Goal: Task Accomplishment & Management: Use online tool/utility

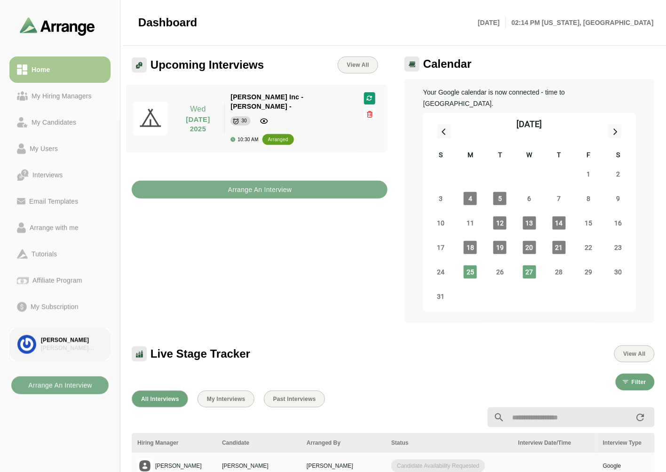
click at [67, 333] on link "Brian Gabay Brian Simon Associates" at bounding box center [59, 344] width 101 height 34
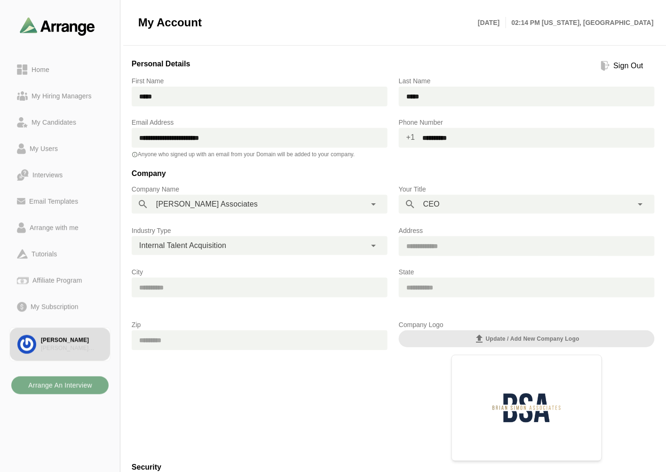
click at [218, 244] on span "Internal Talent Acquisition" at bounding box center [182, 246] width 87 height 12
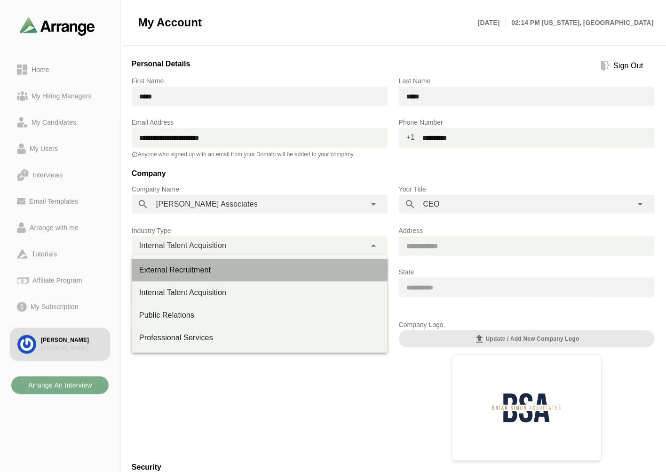
click at [162, 270] on div "External Recruitment" at bounding box center [259, 269] width 241 height 11
type input "**********"
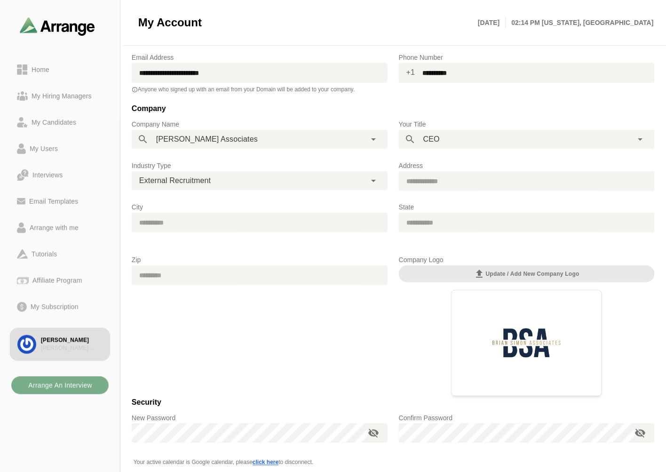
scroll to position [139, 0]
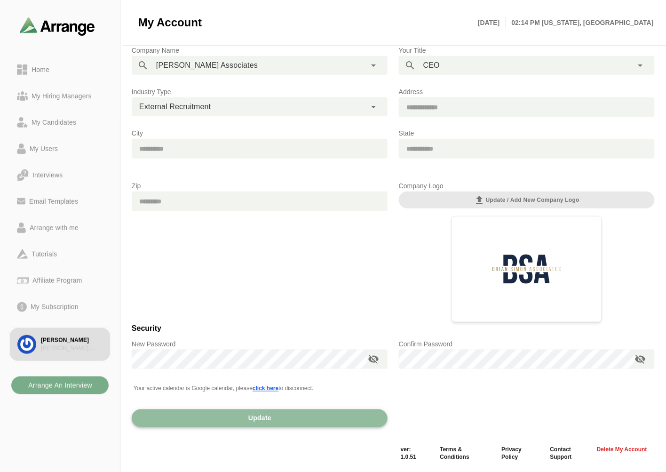
click at [278, 415] on button "Update" at bounding box center [260, 418] width 256 height 18
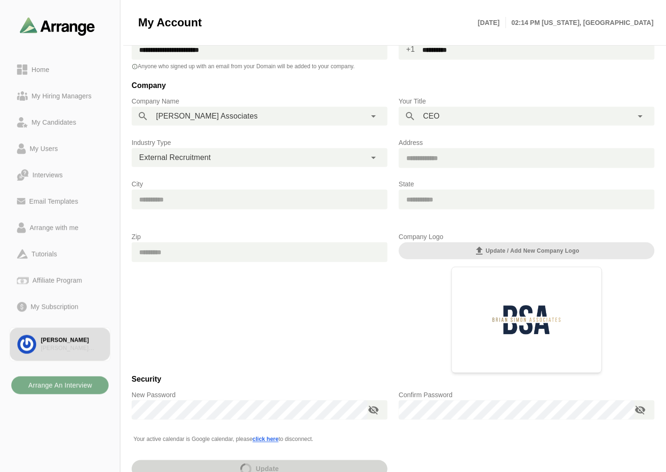
scroll to position [87, 0]
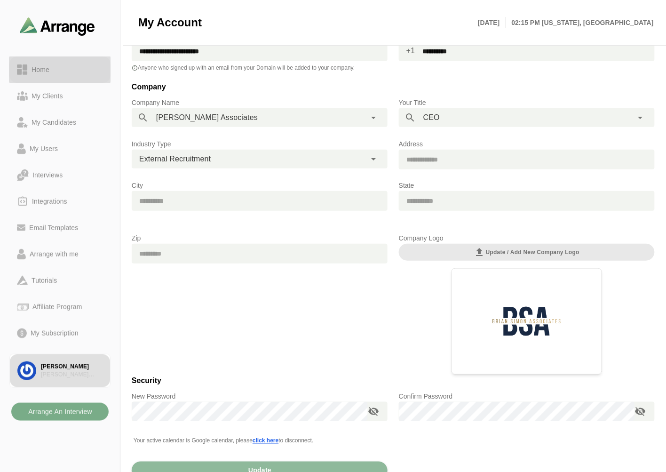
click at [69, 72] on div "Home" at bounding box center [60, 69] width 86 height 11
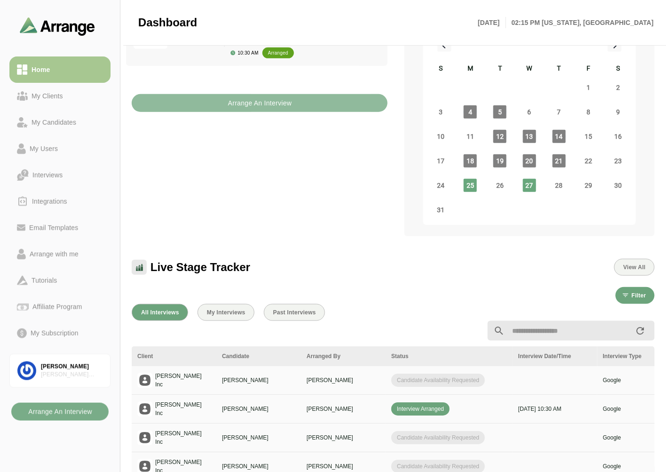
click at [245, 94] on b "Arrange An Interview" at bounding box center [260, 103] width 64 height 18
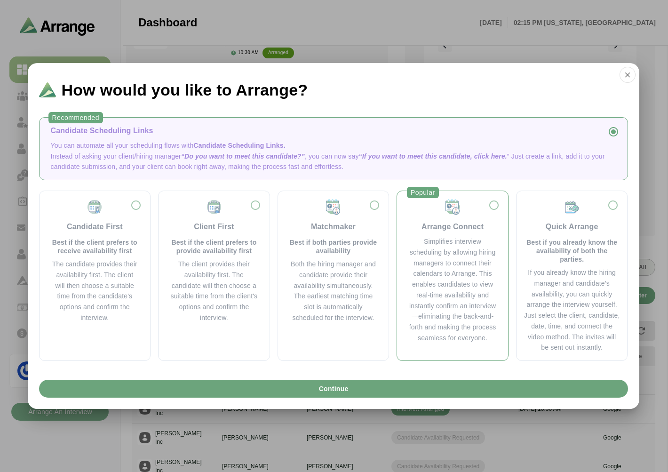
click at [454, 224] on div "Arrange Connect" at bounding box center [453, 226] width 62 height 11
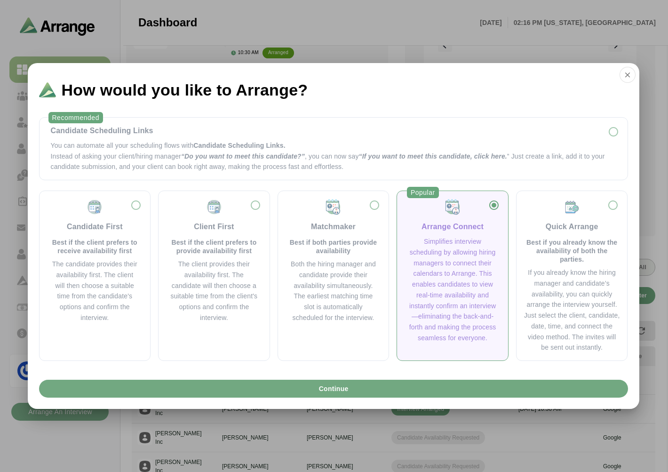
click at [342, 389] on span "Continue" at bounding box center [333, 389] width 30 height 18
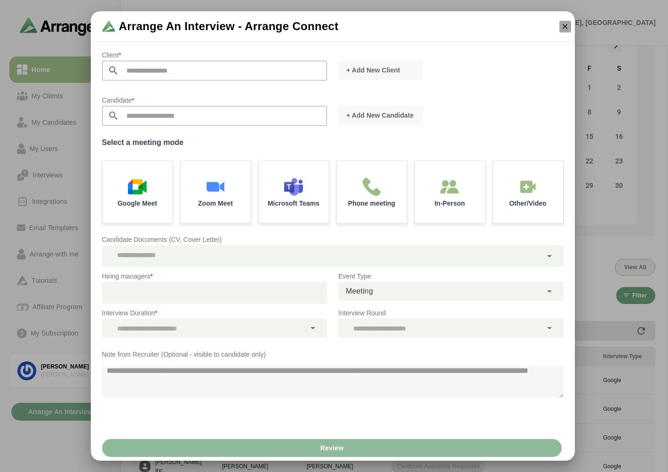
click at [559, 27] on button "button" at bounding box center [565, 27] width 12 height 12
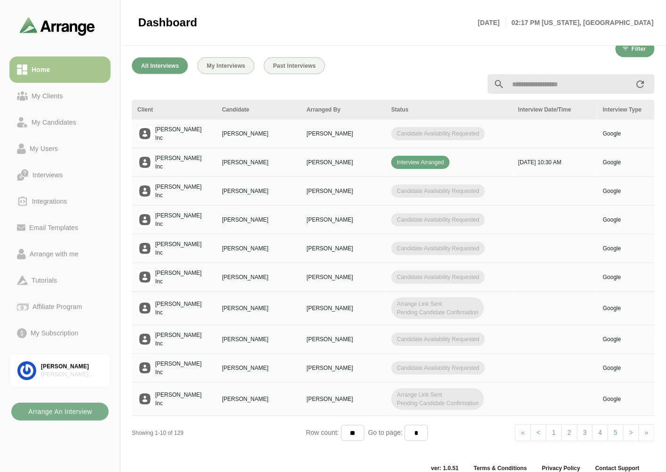
scroll to position [124, 0]
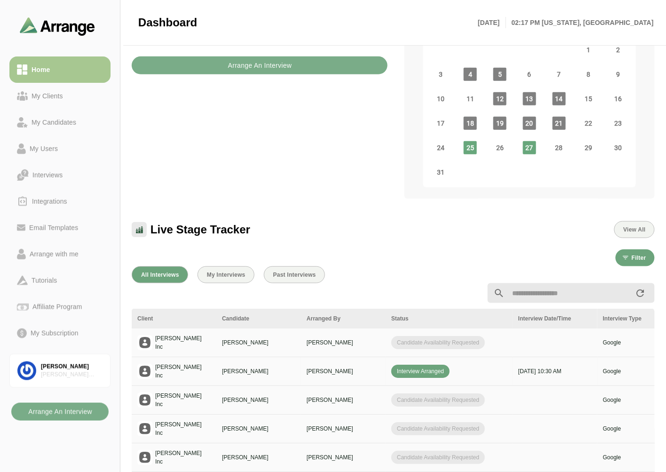
drag, startPoint x: 516, startPoint y: 344, endPoint x: 524, endPoint y: 343, distance: 8.1
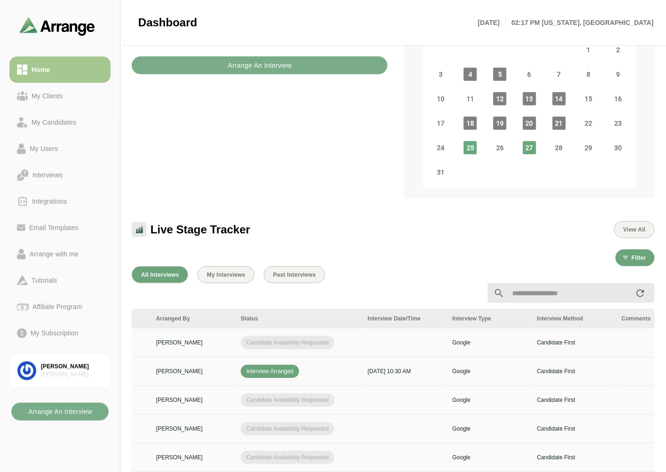
scroll to position [0, 396]
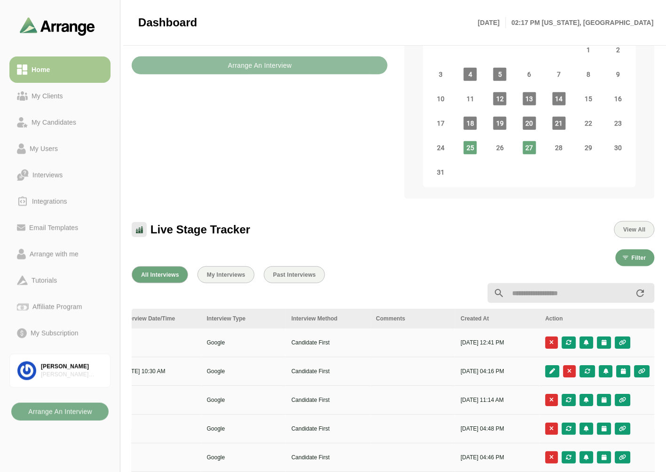
click at [260, 56] on b "Arrange An Interview" at bounding box center [260, 65] width 64 height 18
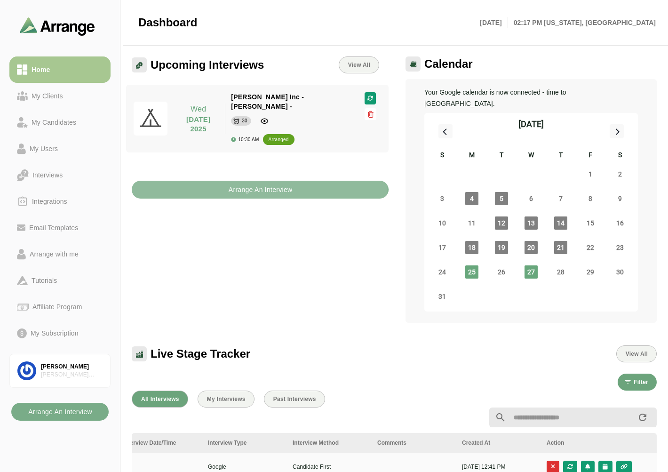
scroll to position [0, 396]
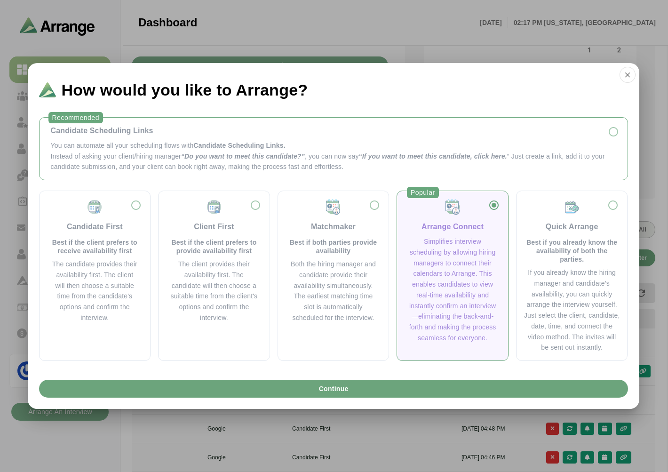
click at [121, 150] on p "You can automate all your scheduling flows with Candidate Scheduling Links." at bounding box center [334, 145] width 566 height 11
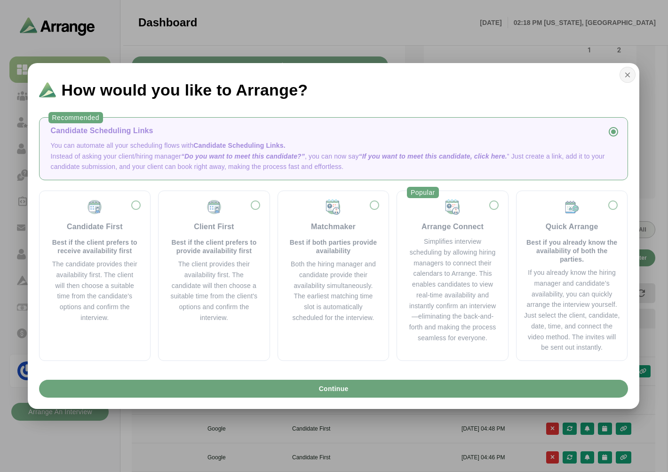
click at [627, 73] on icon "button" at bounding box center [627, 75] width 8 height 8
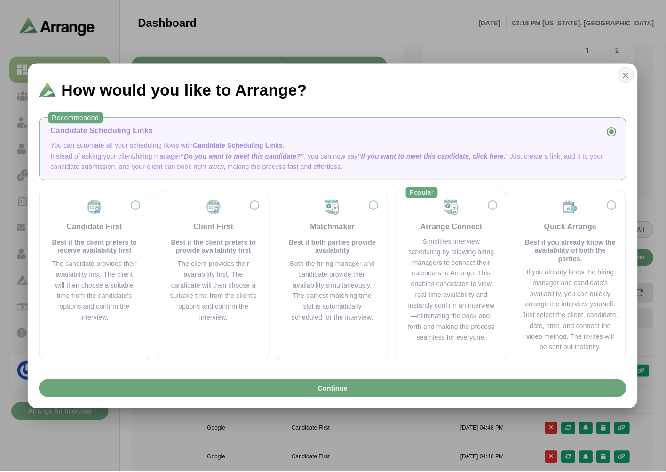
scroll to position [124, 0]
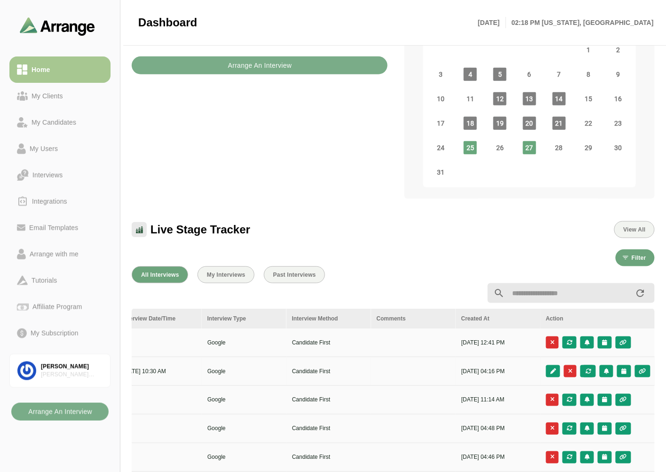
drag, startPoint x: 299, startPoint y: 351, endPoint x: 283, endPoint y: 353, distance: 15.7
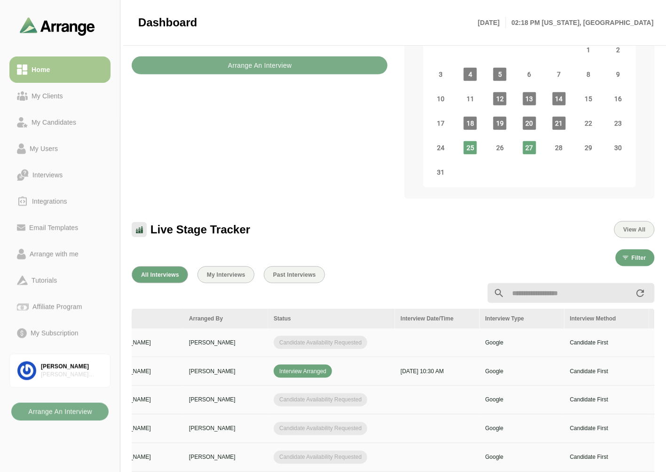
scroll to position [0, 0]
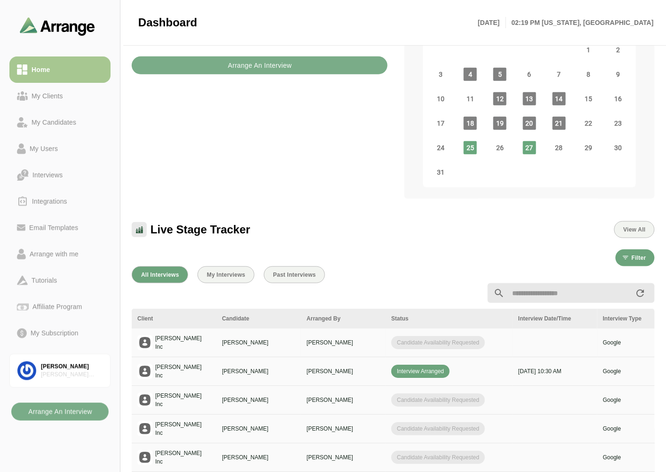
drag, startPoint x: 445, startPoint y: 337, endPoint x: 482, endPoint y: 337, distance: 36.7
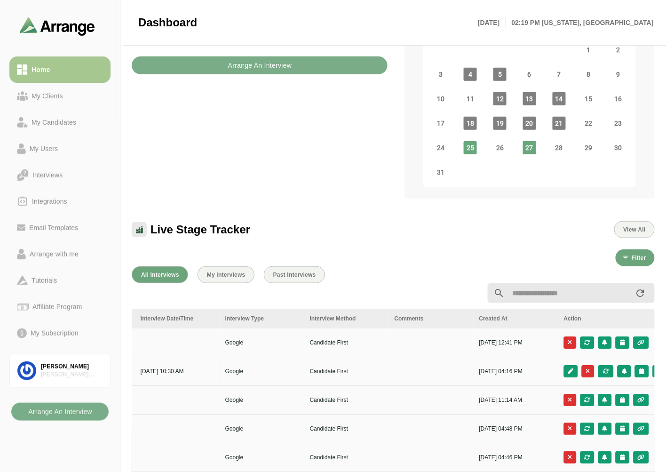
scroll to position [0, 396]
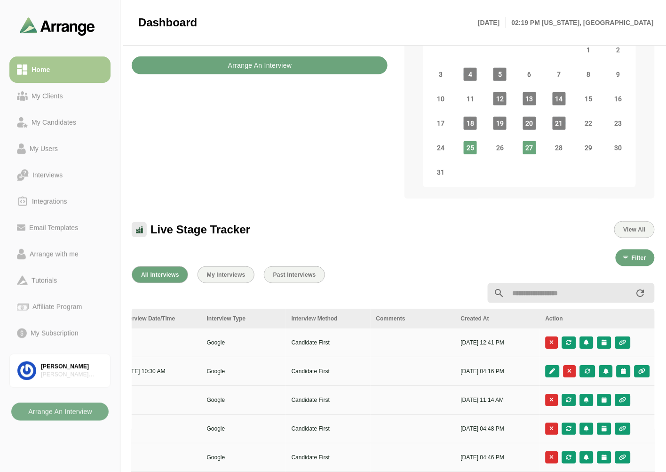
drag, startPoint x: 253, startPoint y: 60, endPoint x: 256, endPoint y: 56, distance: 5.0
click at [256, 56] on b "Arrange An Interview" at bounding box center [260, 65] width 64 height 18
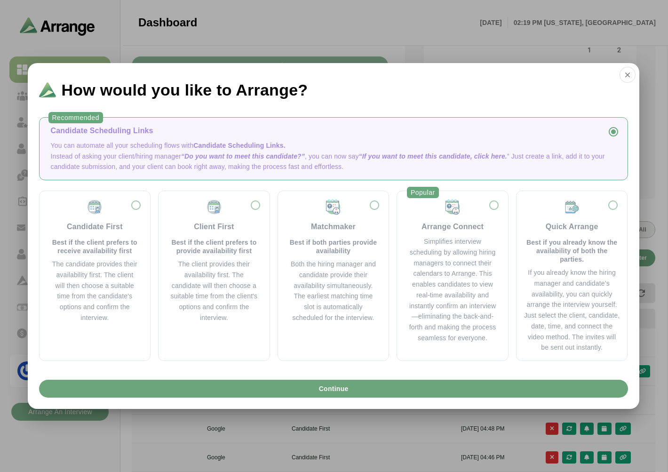
scroll to position [0, 396]
drag, startPoint x: 87, startPoint y: 246, endPoint x: 114, endPoint y: 246, distance: 27.3
click at [87, 246] on p "Best if the client prefers to receive availability first" at bounding box center [95, 246] width 88 height 17
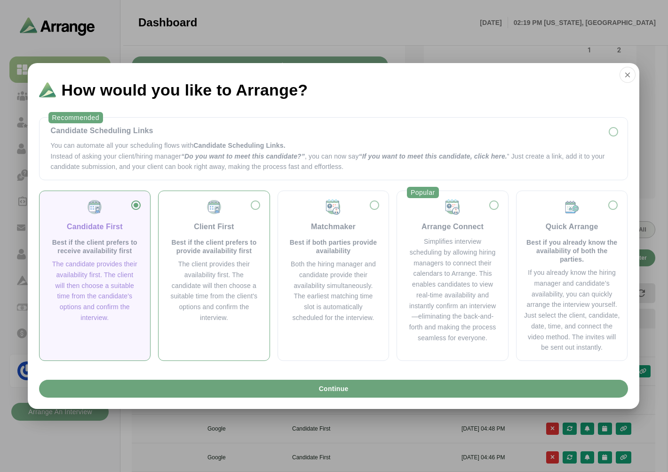
click at [205, 232] on div "Client First" at bounding box center [214, 226] width 40 height 11
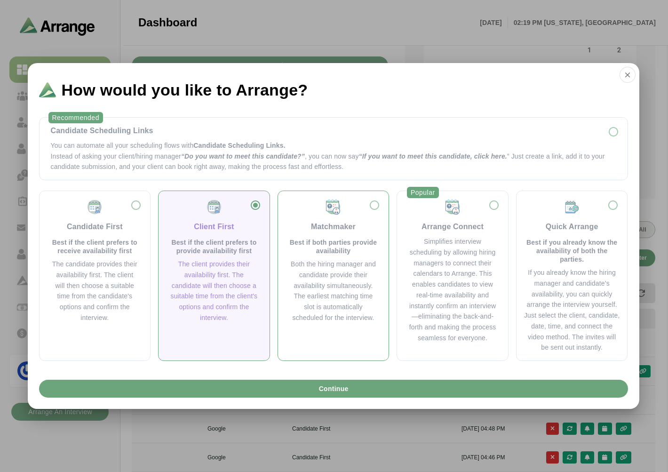
click at [297, 226] on div "Matchmaker Best if both parties provide availability" at bounding box center [333, 227] width 88 height 56
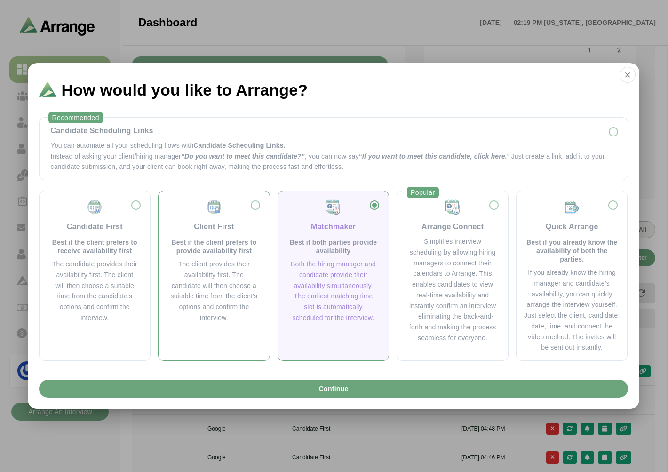
click at [188, 246] on p "Best if the client prefers to provide availability first" at bounding box center [214, 246] width 88 height 17
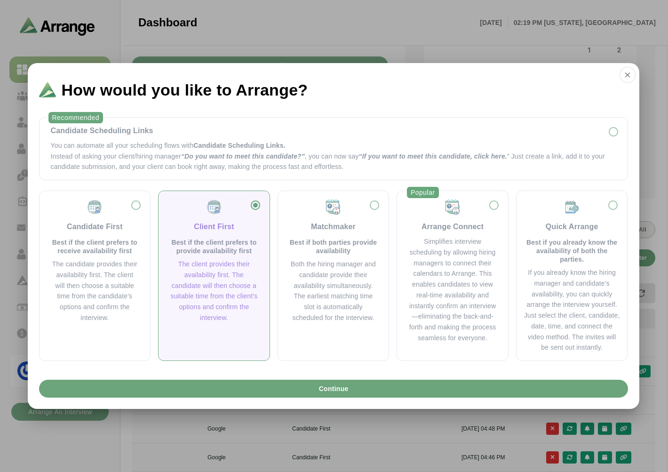
drag, startPoint x: 129, startPoint y: 247, endPoint x: 160, endPoint y: 247, distance: 30.6
click at [129, 247] on p "Best if the client prefers to receive availability first" at bounding box center [95, 246] width 88 height 17
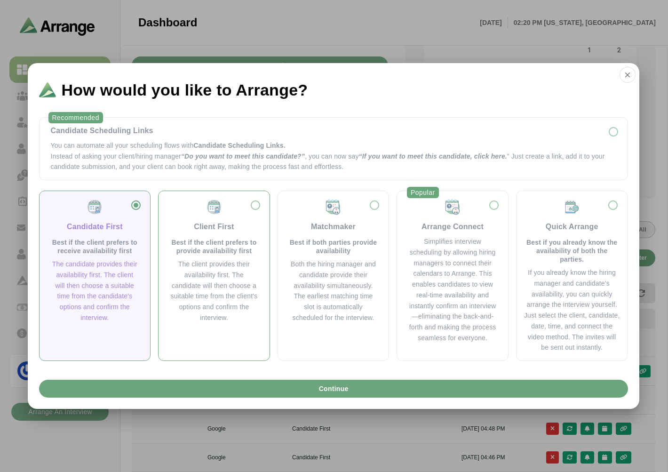
drag, startPoint x: 232, startPoint y: 229, endPoint x: 214, endPoint y: 240, distance: 21.9
click at [233, 229] on div "Client First Best if the client prefers to provide availability first" at bounding box center [214, 227] width 88 height 56
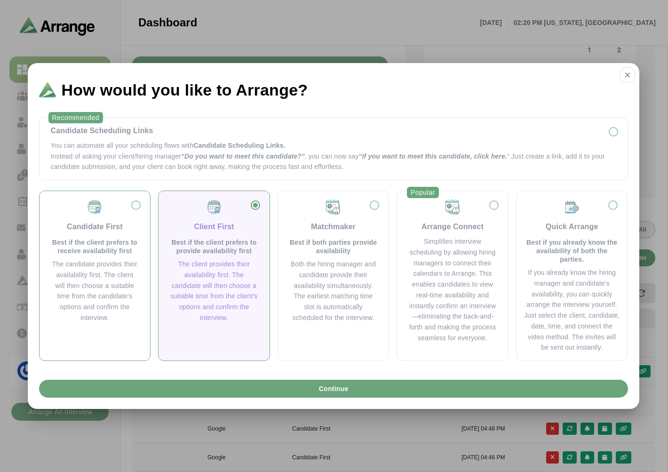
click at [121, 262] on div "The candidate provides their availability first. The client will then choose a …" at bounding box center [95, 291] width 88 height 64
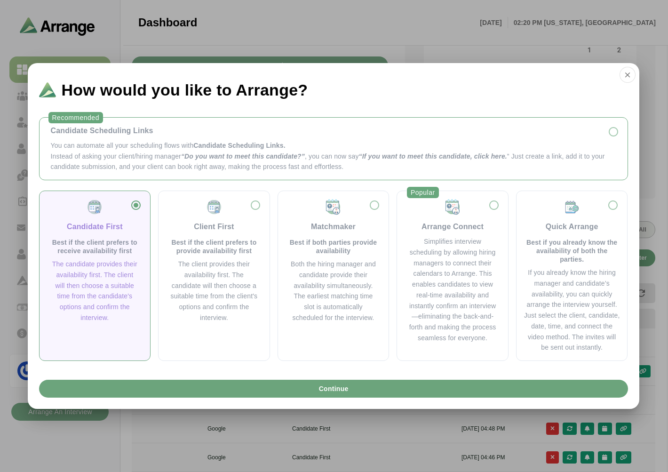
click at [125, 155] on p "Instead of asking your client/hiring manager “Do you want to meet this candidat…" at bounding box center [334, 162] width 566 height 22
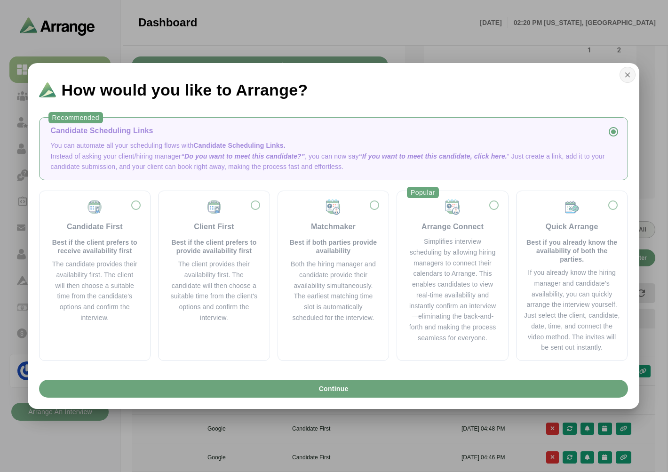
click at [631, 72] on icon "button" at bounding box center [627, 75] width 8 height 8
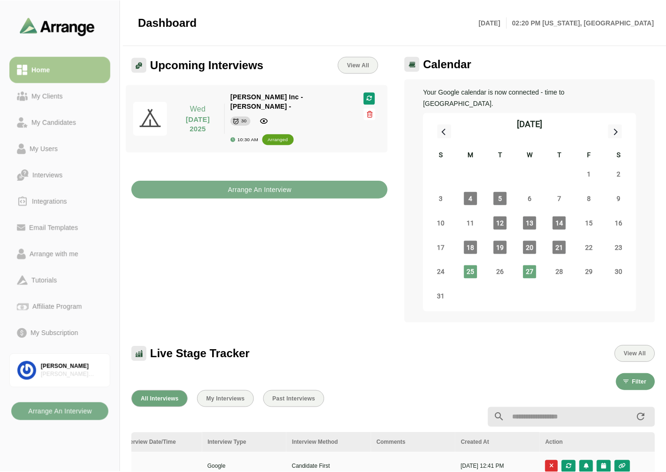
scroll to position [124, 0]
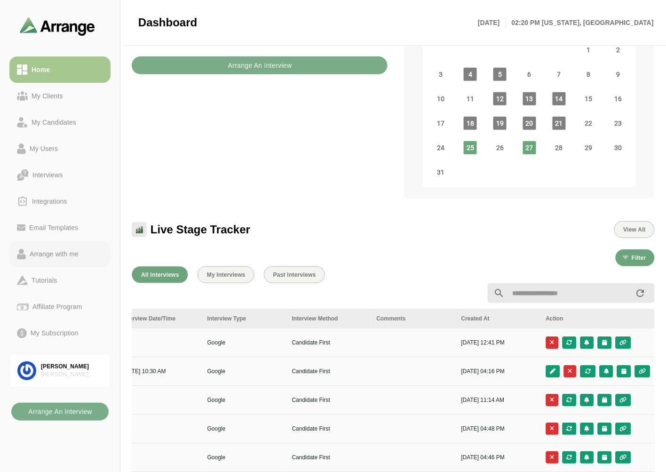
drag, startPoint x: 45, startPoint y: 248, endPoint x: 52, endPoint y: 248, distance: 7.1
click at [45, 248] on div "Arrange with me" at bounding box center [54, 253] width 56 height 11
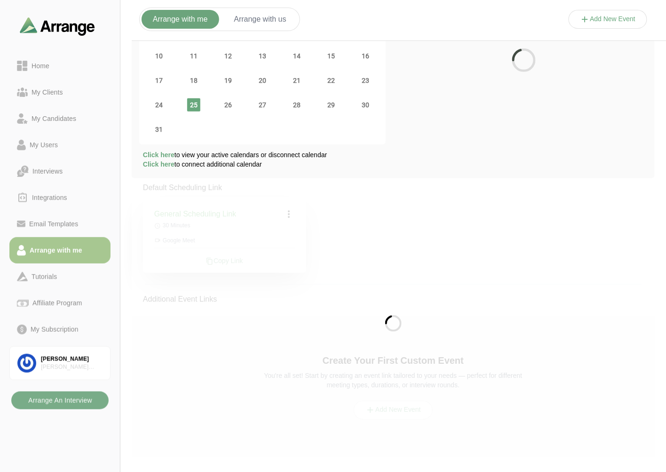
scroll to position [124, 0]
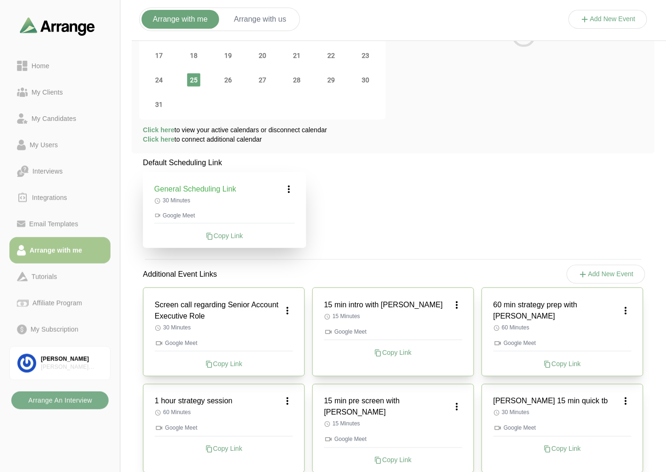
click at [369, 106] on div "6" at bounding box center [366, 104] width 34 height 24
drag, startPoint x: 288, startPoint y: 184, endPoint x: 294, endPoint y: 182, distance: 5.7
click at [288, 184] on icon at bounding box center [289, 189] width 11 height 11
click at [282, 214] on div "Edit" at bounding box center [280, 215] width 43 height 17
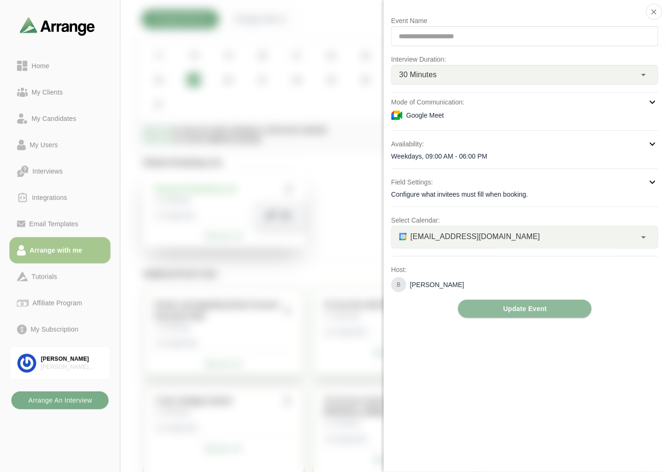
click at [446, 152] on div "Weekdays, 09:00 AM - 06:00 PM" at bounding box center [524, 156] width 267 height 9
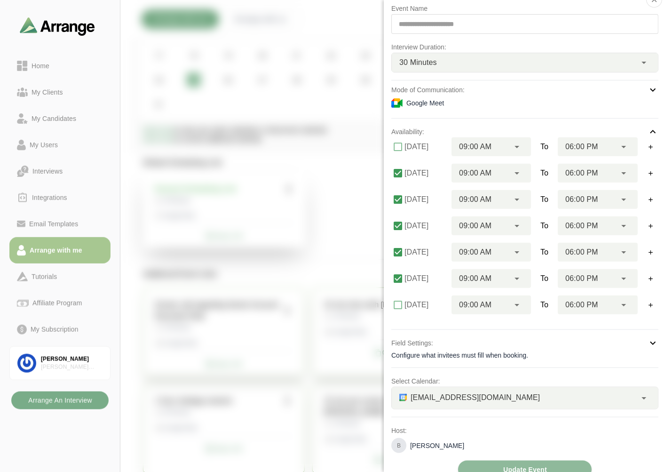
scroll to position [0, 0]
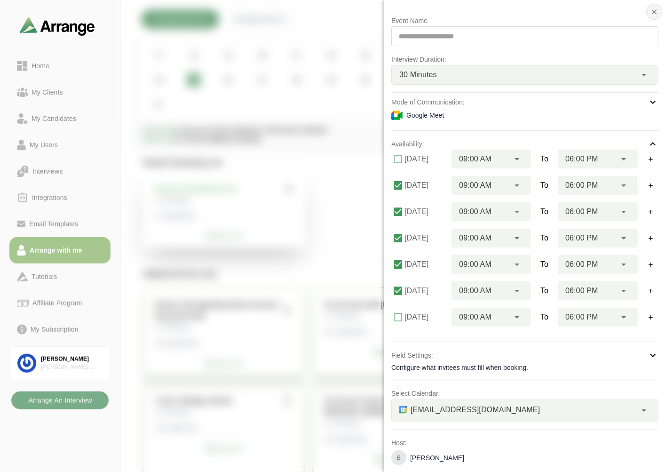
click at [655, 15] on icon "button" at bounding box center [654, 12] width 8 height 8
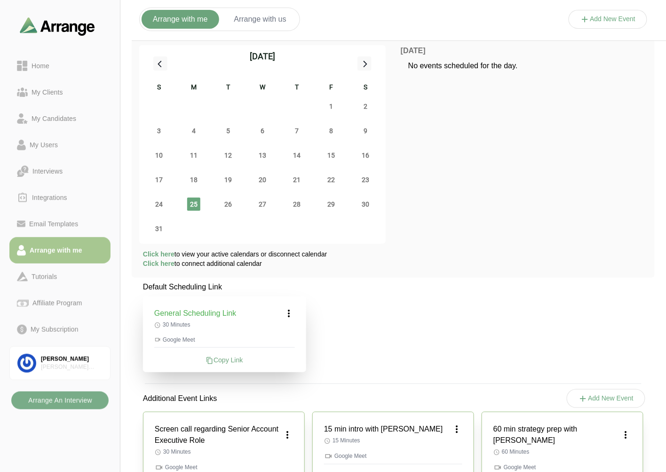
click at [278, 17] on button "Arrange with us" at bounding box center [260, 19] width 75 height 19
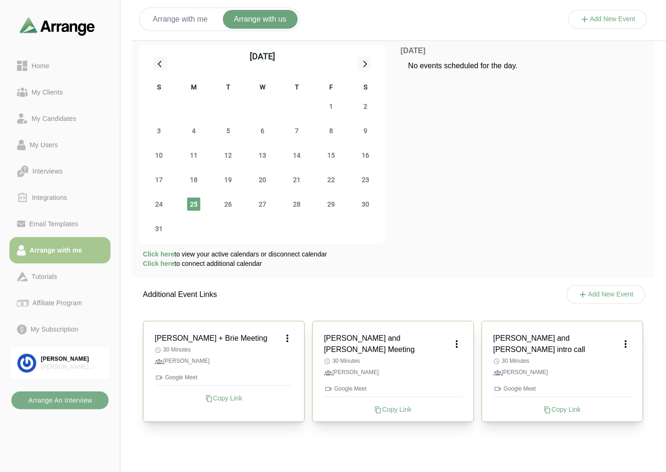
click at [196, 17] on button "Arrange with me" at bounding box center [181, 19] width 78 height 19
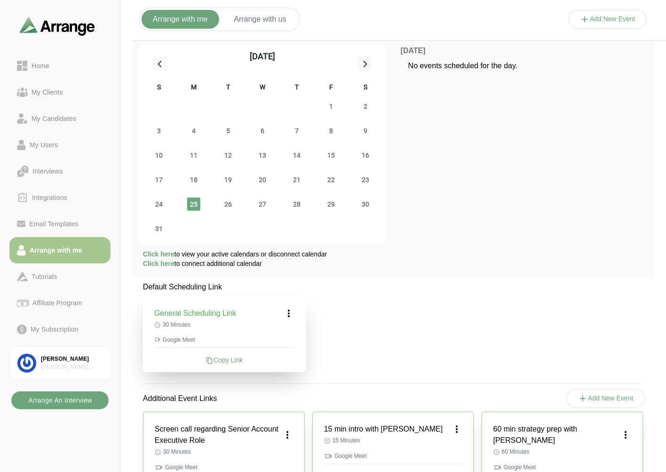
click at [68, 405] on b "Arrange An Interview" at bounding box center [60, 400] width 64 height 18
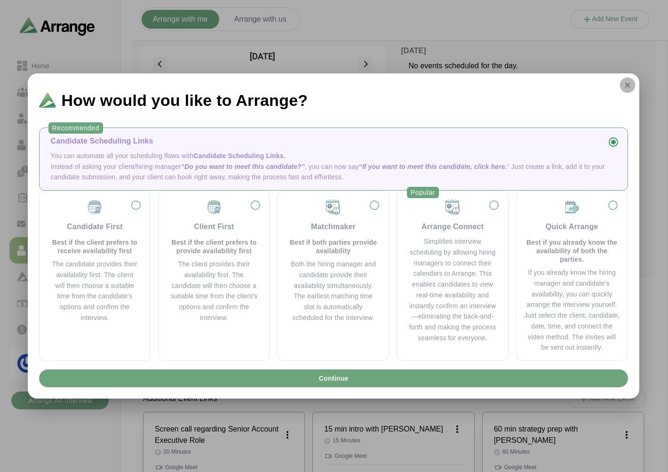
click at [624, 85] on icon "button" at bounding box center [627, 85] width 8 height 8
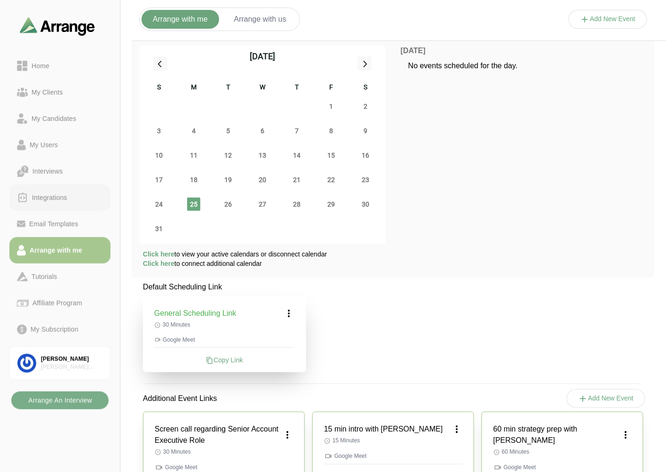
click at [44, 190] on link "Integrations" at bounding box center [59, 197] width 101 height 26
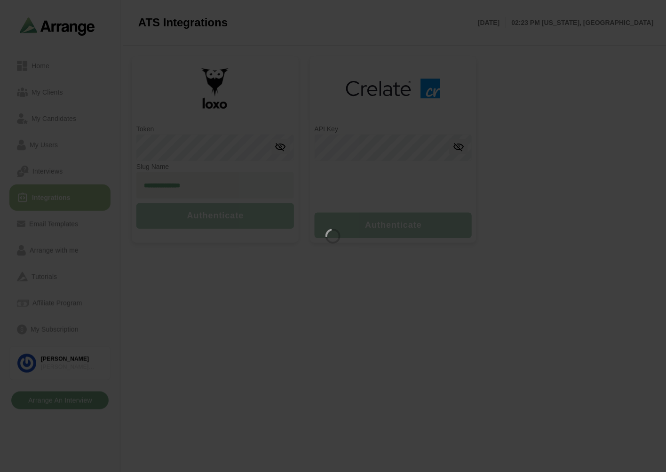
type input "**********"
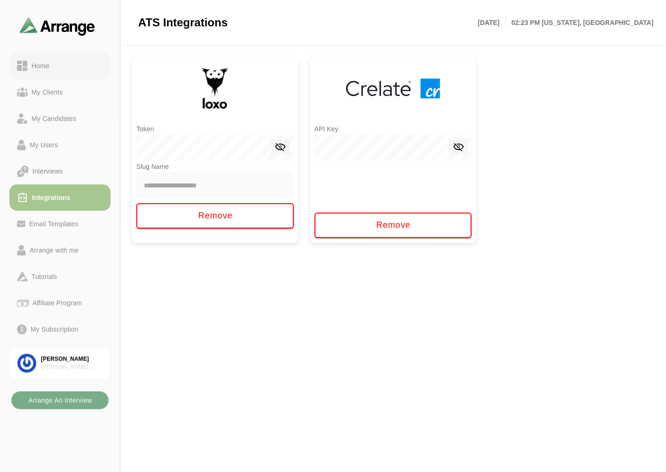
click at [44, 68] on div "Home" at bounding box center [40, 65] width 25 height 11
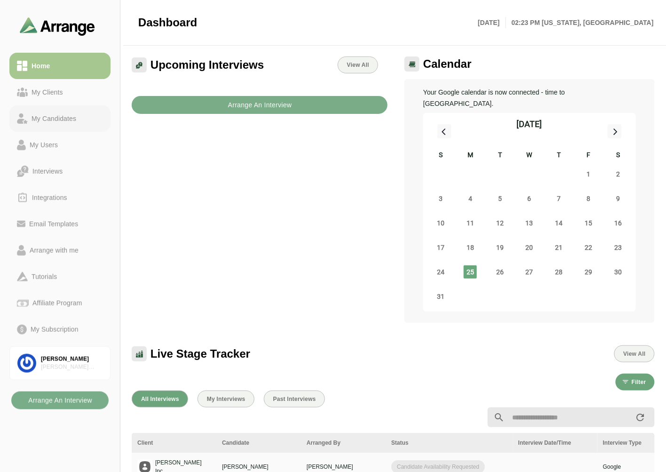
drag, startPoint x: 54, startPoint y: 121, endPoint x: 108, endPoint y: 120, distance: 54.1
click at [54, 121] on div "My Candidates" at bounding box center [54, 118] width 52 height 11
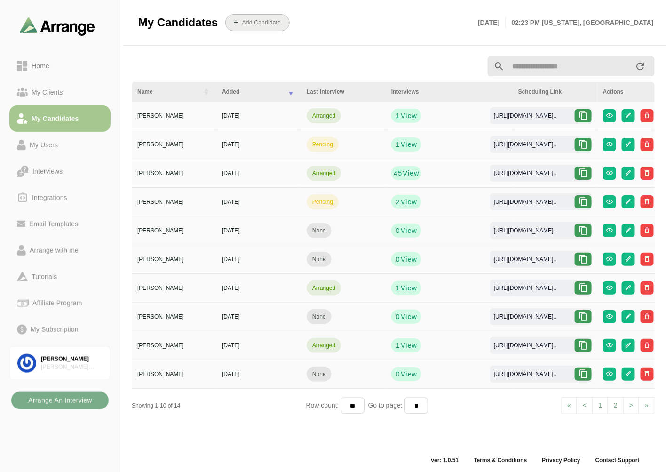
click at [248, 28] on button "Add Candidate" at bounding box center [257, 22] width 64 height 17
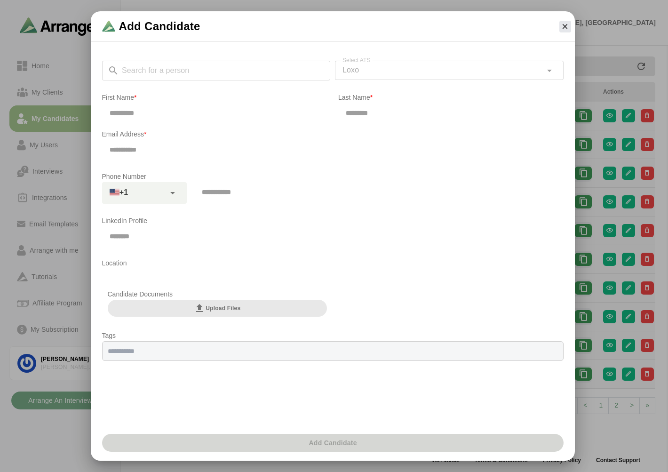
drag, startPoint x: 123, startPoint y: 68, endPoint x: 128, endPoint y: 68, distance: 5.6
click at [123, 68] on div "Search for a person Search for a person Select ATS Loxo **** Select ATS" at bounding box center [333, 71] width 462 height 20
click at [144, 68] on input "Search for a person" at bounding box center [225, 71] width 212 height 20
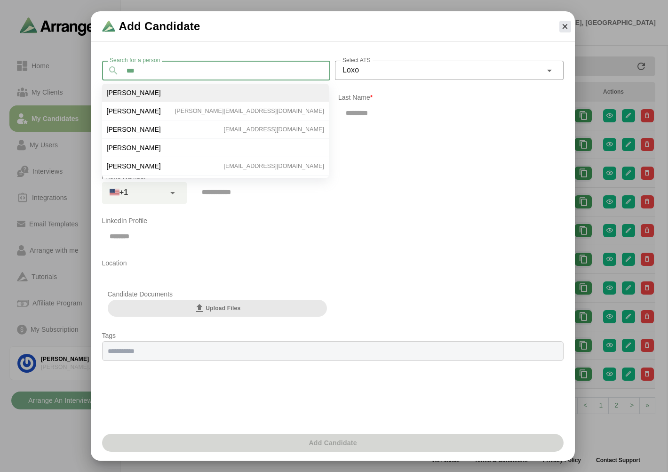
type input "***"
click at [138, 96] on li "Tom Taft" at bounding box center [215, 93] width 227 height 18
type input "***"
type input "****"
type input "**********"
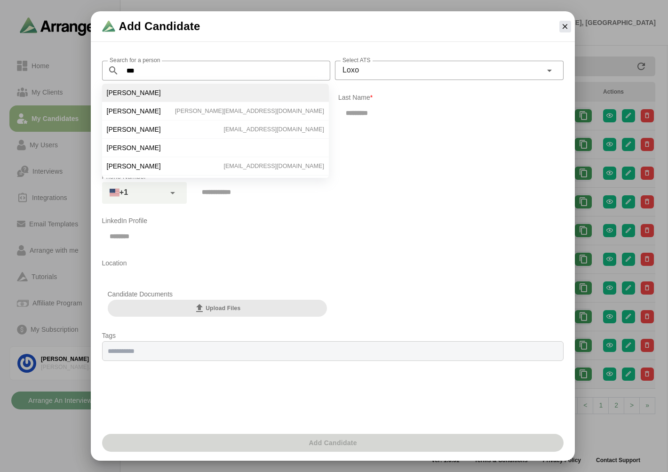
type input "**********"
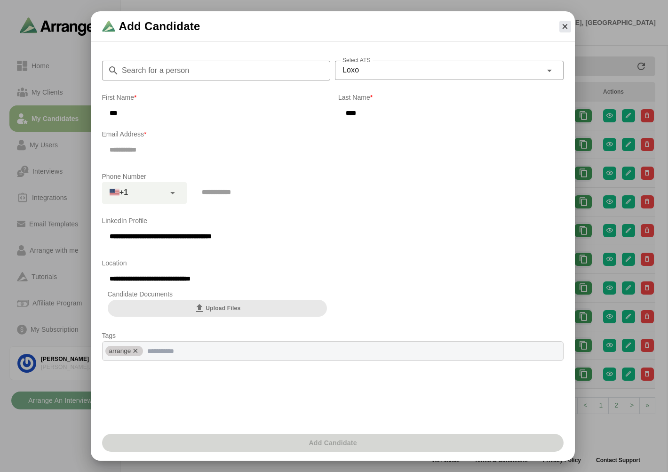
click at [145, 153] on input "email" at bounding box center [333, 150] width 462 height 20
click at [225, 72] on input "Search for a person" at bounding box center [225, 71] width 212 height 20
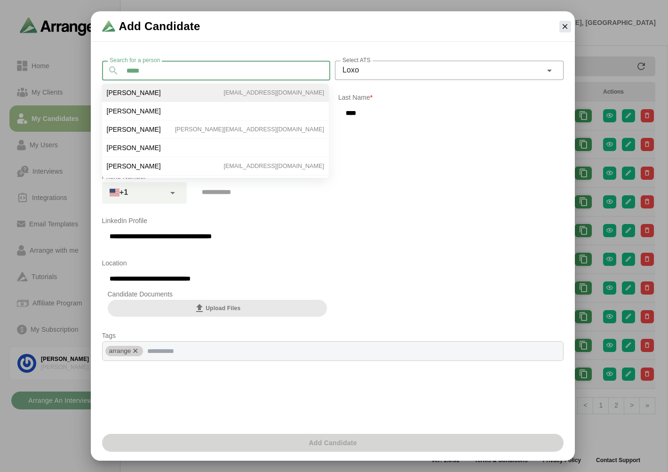
type input "*****"
click at [140, 95] on li "Tom Nolan tomnolan1128@yahoo.com" at bounding box center [215, 93] width 227 height 18
type input "*****"
type input "**********"
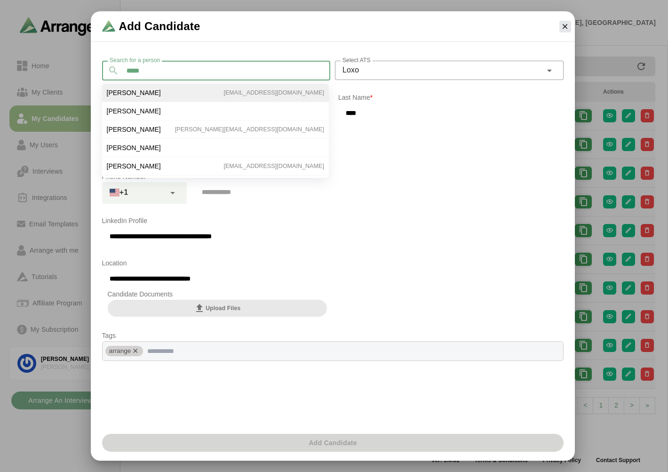
type input "**********"
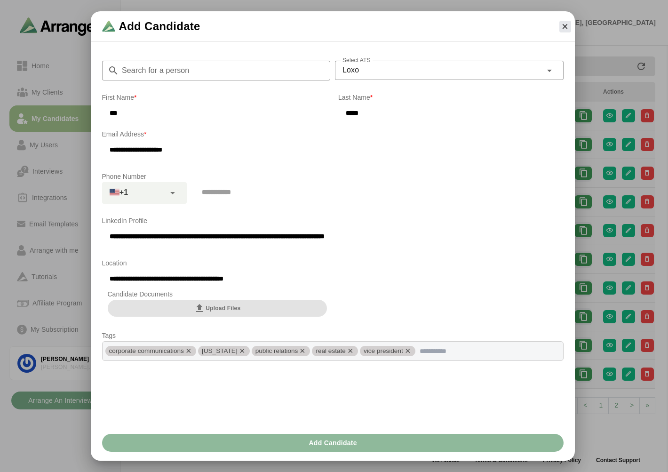
click at [228, 312] on span "Upload Files" at bounding box center [217, 308] width 47 height 11
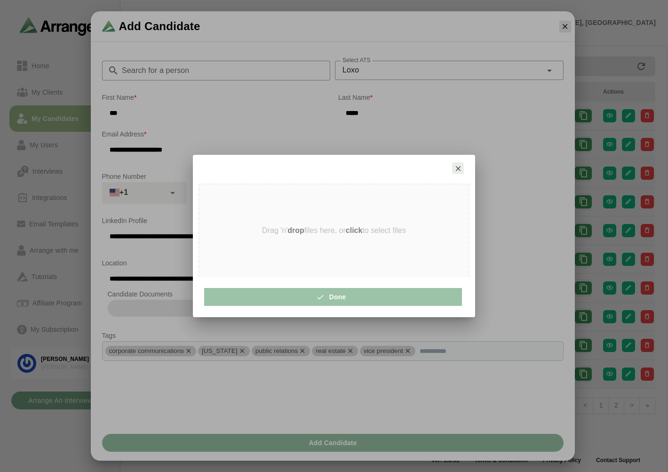
click at [459, 168] on icon "button" at bounding box center [458, 168] width 8 height 8
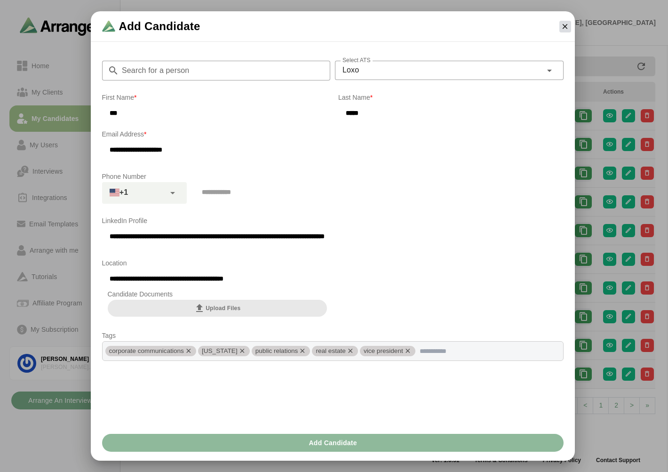
click at [563, 27] on icon "button" at bounding box center [565, 26] width 8 height 8
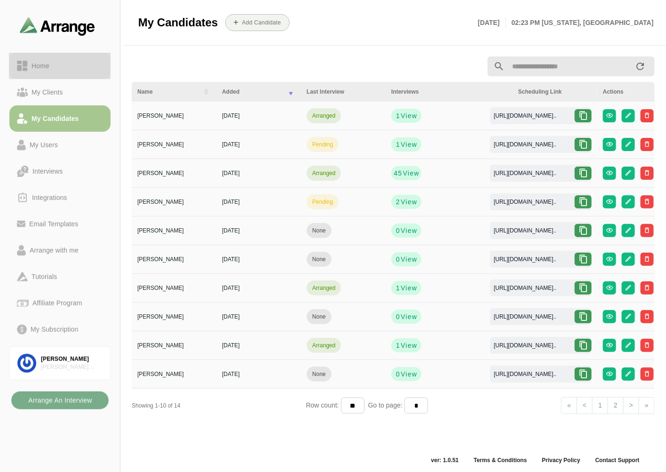
click at [48, 53] on link "Home" at bounding box center [59, 66] width 101 height 26
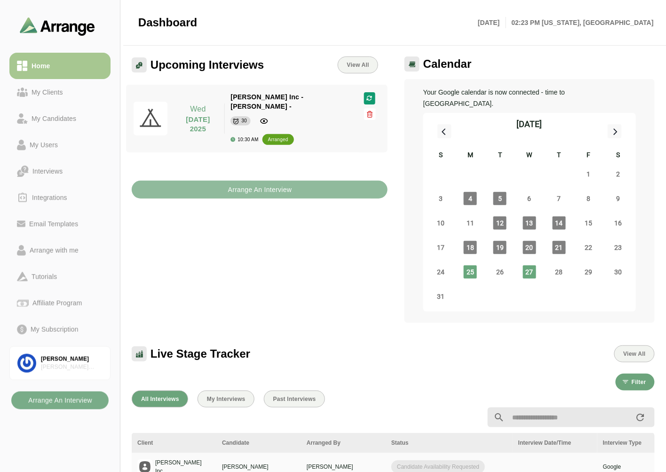
click at [269, 181] on b "Arrange An Interview" at bounding box center [260, 190] width 64 height 18
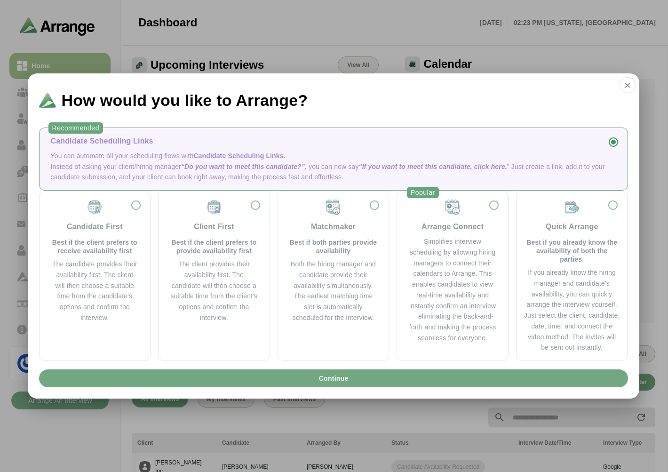
click at [243, 379] on button "Continue" at bounding box center [333, 378] width 589 height 18
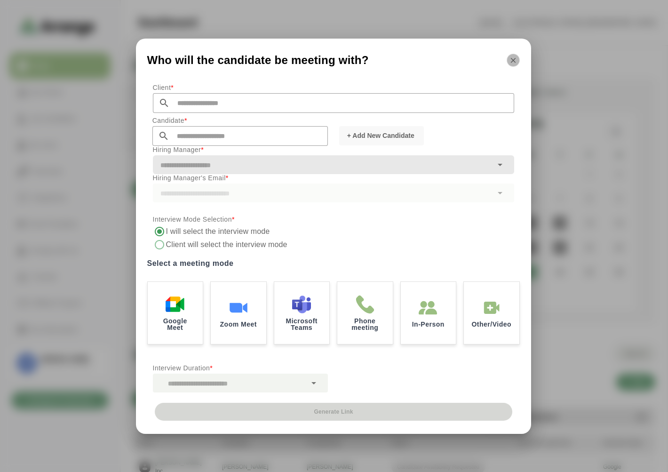
click at [515, 60] on icon "button" at bounding box center [513, 60] width 8 height 8
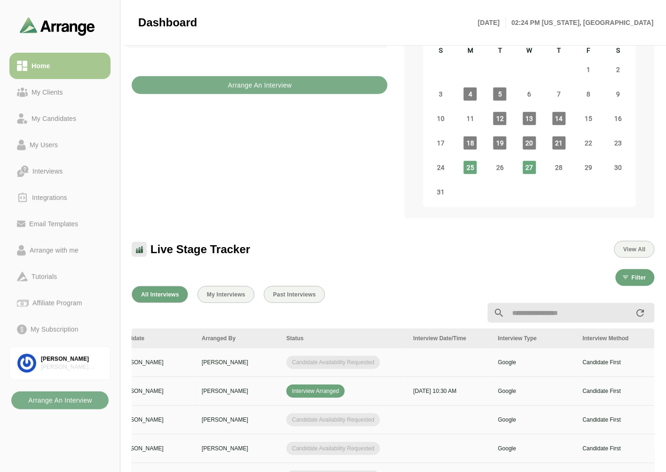
scroll to position [0, 396]
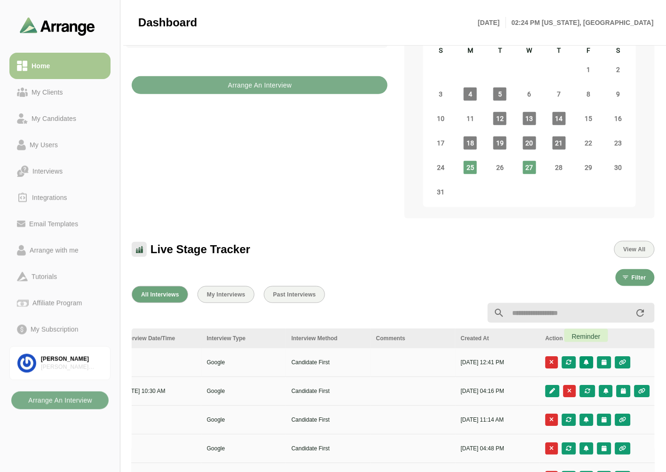
click at [588, 359] on icon "button" at bounding box center [587, 362] width 6 height 6
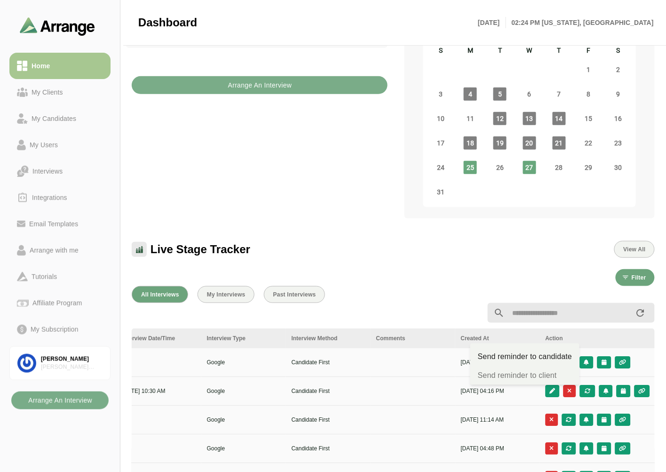
click at [394, 307] on div at bounding box center [304, 312] width 356 height 11
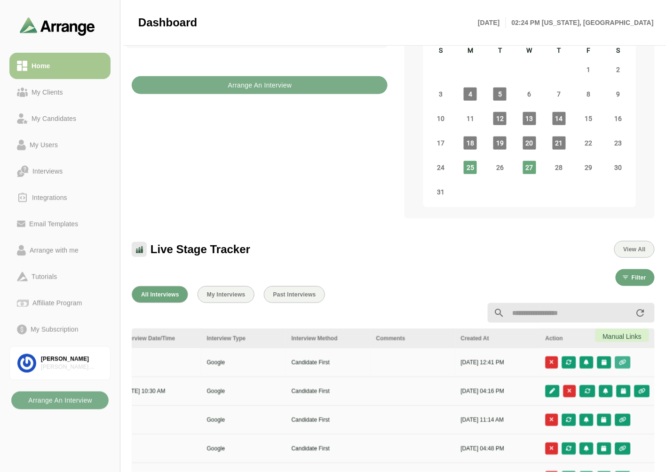
click at [623, 359] on icon "button" at bounding box center [623, 362] width 8 height 6
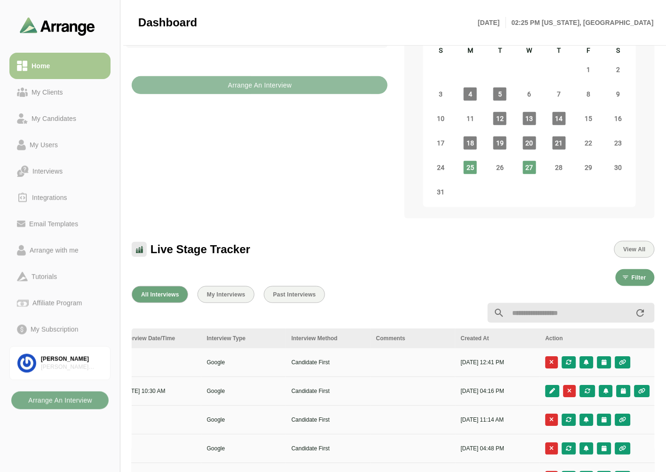
click at [242, 77] on b "Arrange An Interview" at bounding box center [260, 85] width 64 height 18
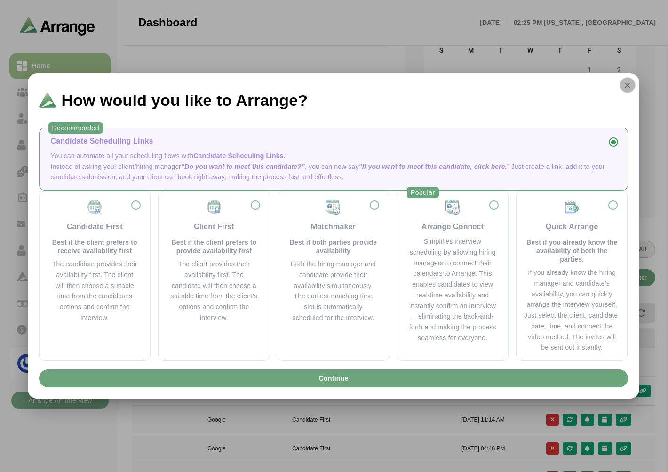
click at [625, 85] on icon "button" at bounding box center [627, 85] width 8 height 8
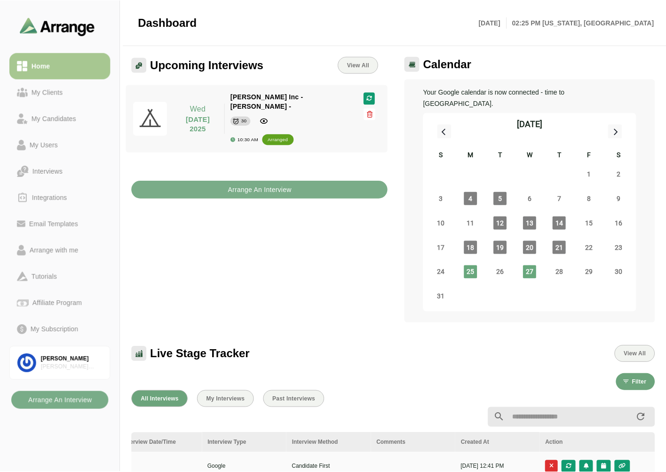
scroll to position [104, 0]
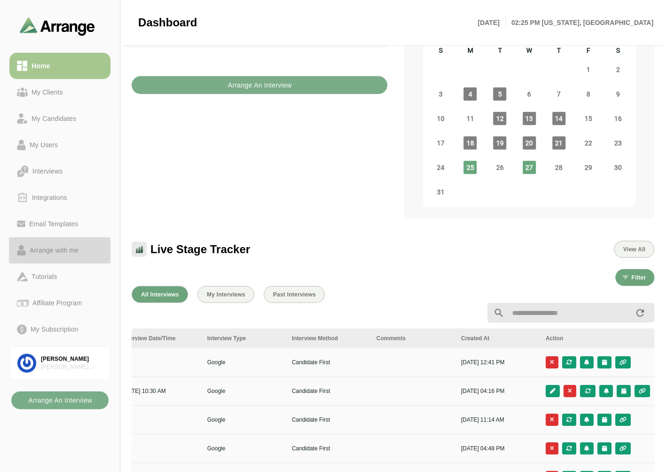
click at [72, 247] on div "Arrange with me" at bounding box center [54, 250] width 56 height 11
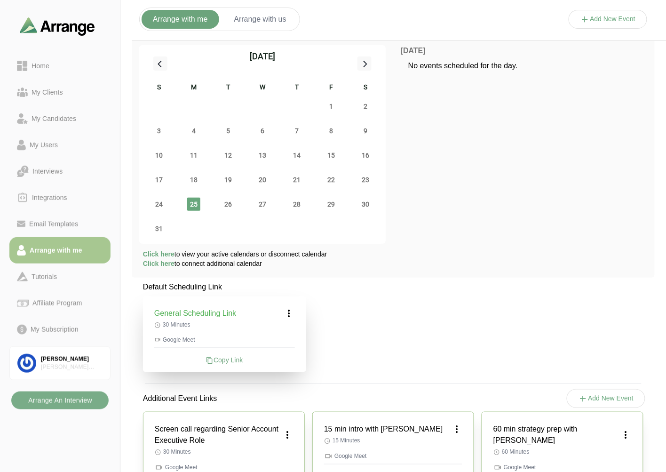
click at [597, 16] on button "Add New Event" at bounding box center [608, 19] width 79 height 19
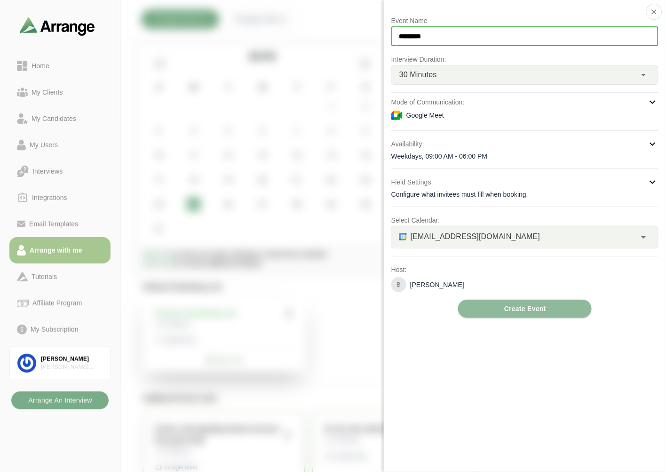
drag, startPoint x: 475, startPoint y: 34, endPoint x: 353, endPoint y: 31, distance: 121.9
click at [569, 29] on div "Event Name ********* Interview Duration: 30 Minutes ** Mode of Communication: G…" at bounding box center [608, 29] width 79 height 0
type input "**********"
click at [660, 11] on button "button" at bounding box center [655, 12] width 16 height 16
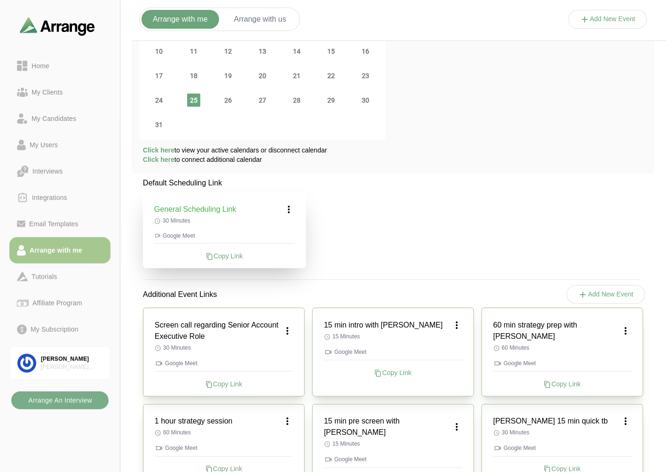
scroll to position [104, 0]
click at [288, 333] on icon at bounding box center [287, 330] width 11 height 11
click at [345, 287] on div "Additional Event Links Add New Event" at bounding box center [393, 294] width 523 height 34
click at [55, 405] on b "Arrange An Interview" at bounding box center [60, 400] width 64 height 18
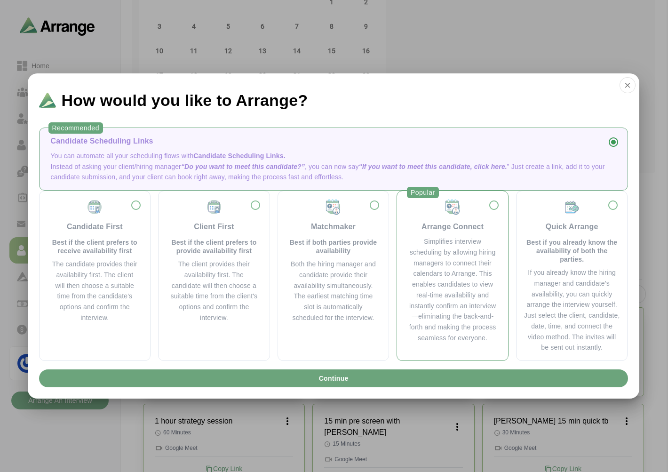
click at [480, 244] on div "Simplifies interview scheduling by allowing hiring managers to connect their ca…" at bounding box center [452, 289] width 88 height 107
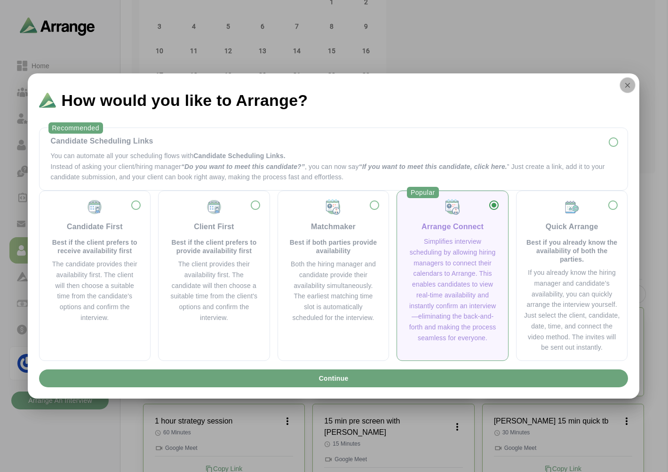
click at [624, 83] on icon "button" at bounding box center [627, 85] width 8 height 8
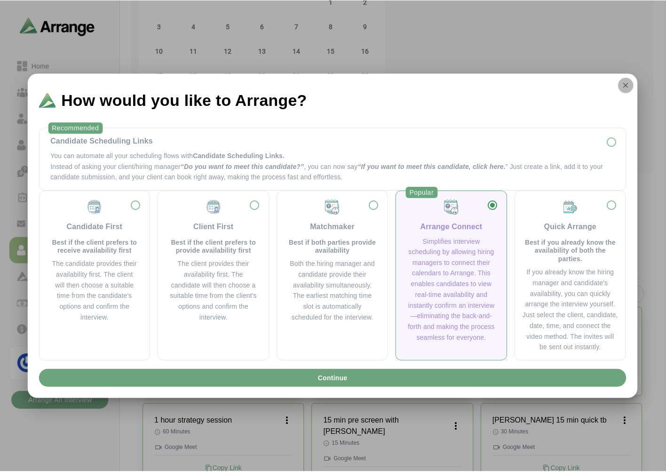
scroll to position [104, 0]
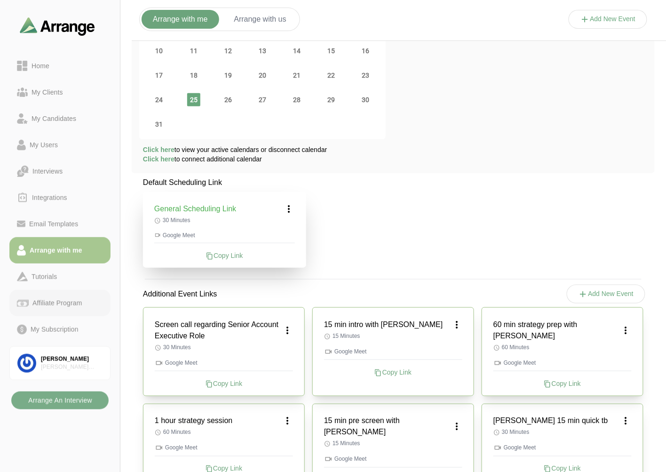
click at [55, 299] on div "Affiliate Program" at bounding box center [57, 302] width 57 height 11
click at [69, 399] on b "Arrange An Interview" at bounding box center [60, 400] width 64 height 18
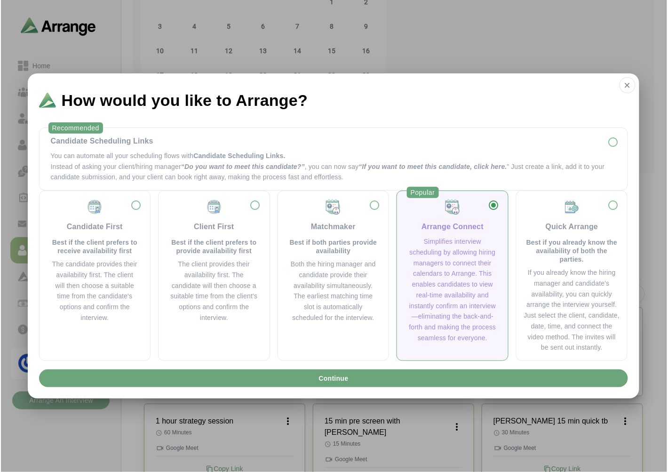
scroll to position [0, 0]
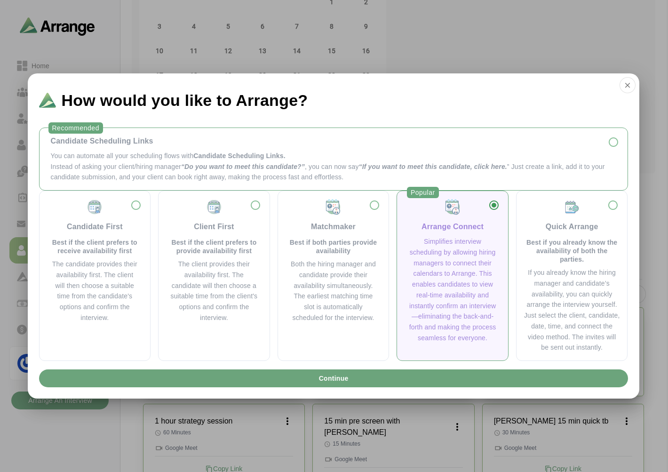
click at [133, 139] on div "Candidate Scheduling Links" at bounding box center [334, 141] width 566 height 11
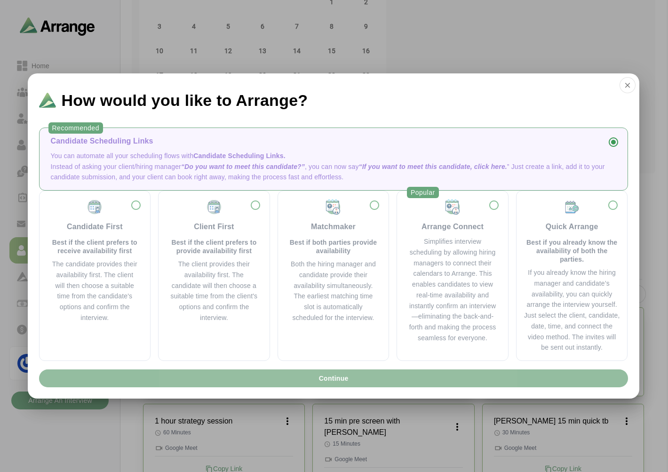
click at [242, 382] on button "Continue" at bounding box center [333, 378] width 589 height 18
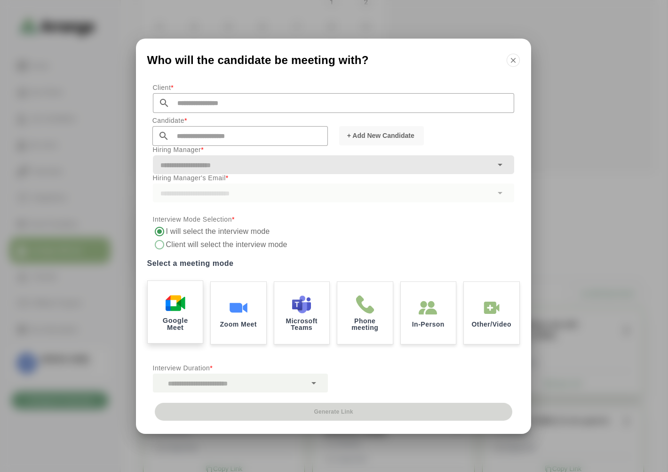
click at [184, 307] on img at bounding box center [175, 303] width 20 height 20
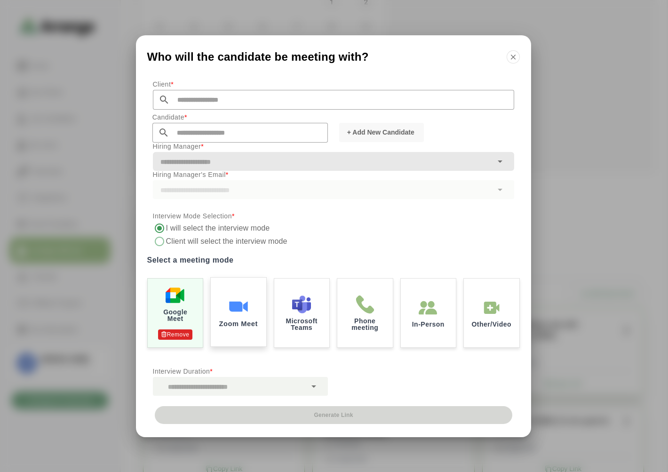
click at [240, 297] on img at bounding box center [239, 306] width 20 height 20
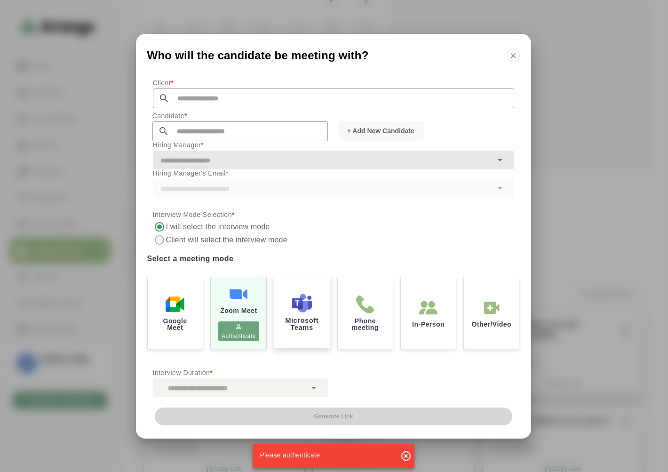
click at [317, 308] on div "Microsoft Teams" at bounding box center [302, 311] width 58 height 75
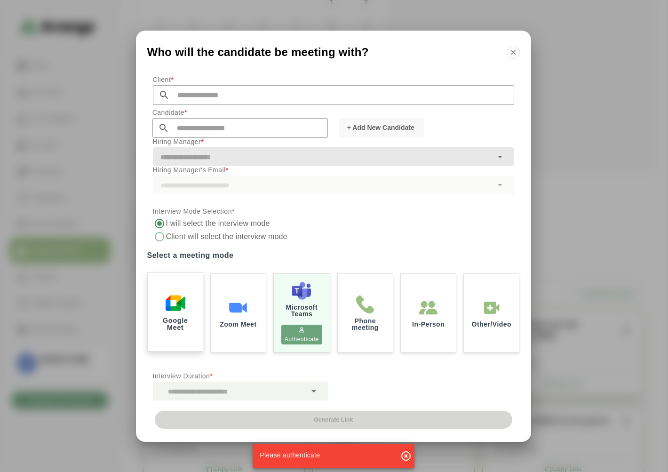
click at [171, 301] on img at bounding box center [175, 303] width 20 height 20
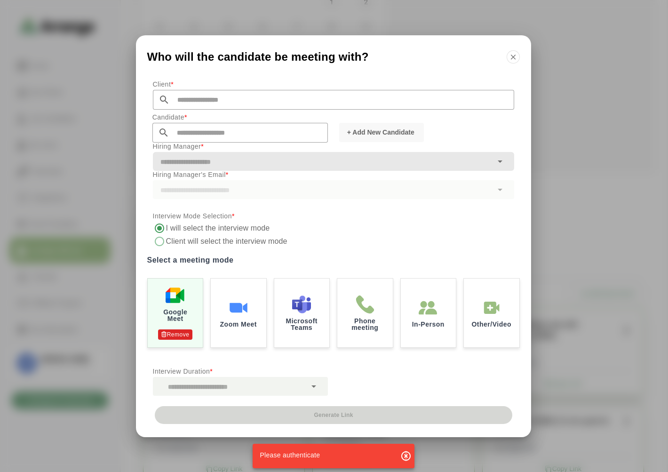
click at [405, 451] on icon "button" at bounding box center [405, 455] width 11 height 11
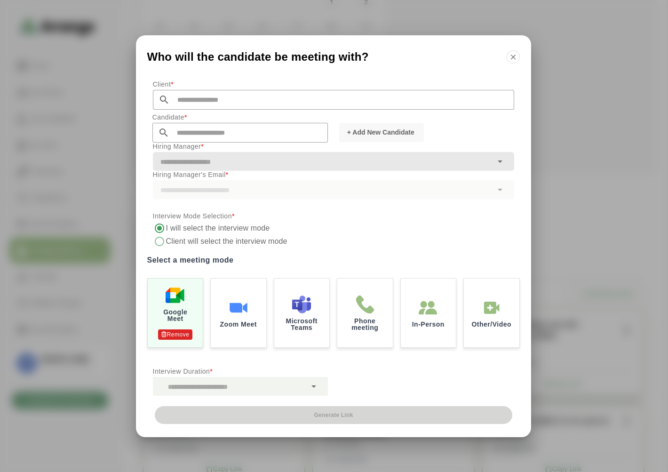
click at [192, 244] on label "Client will select the interview mode" at bounding box center [227, 241] width 123 height 13
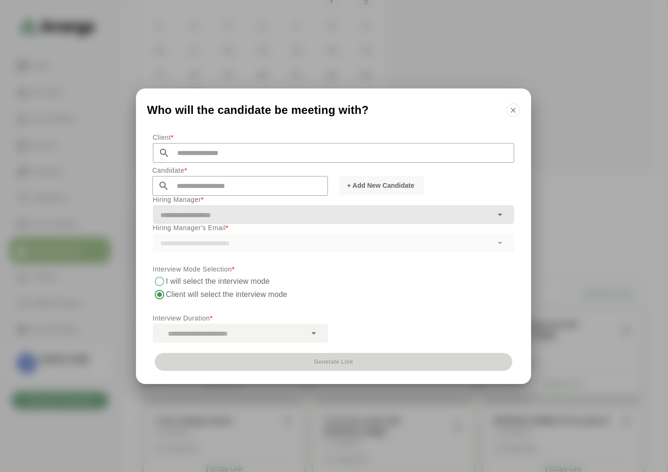
click at [171, 279] on label "I will select the interview mode" at bounding box center [218, 281] width 104 height 13
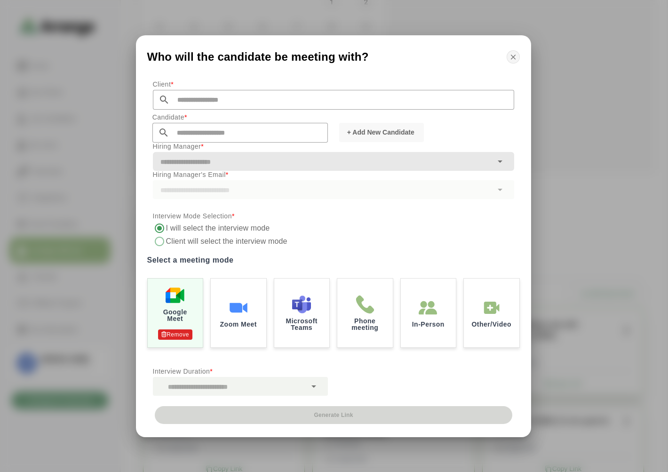
click at [509, 54] on icon "button" at bounding box center [513, 57] width 8 height 8
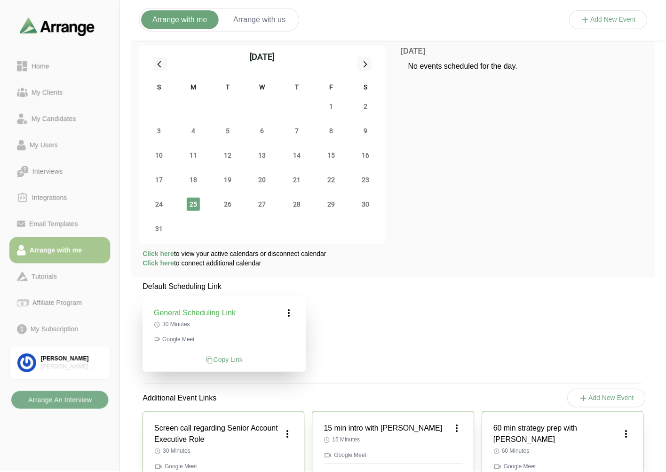
scroll to position [104, 0]
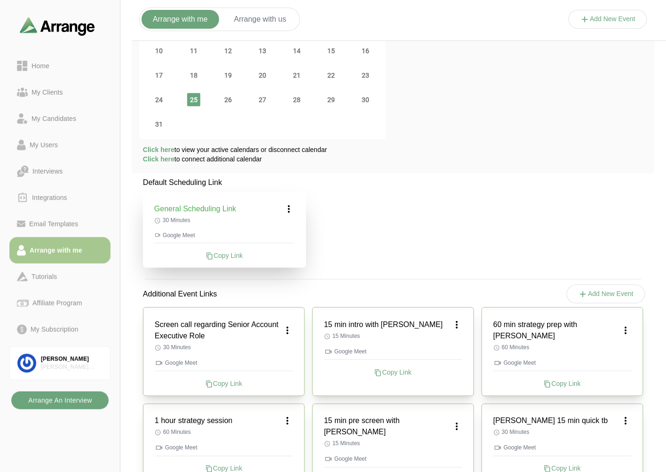
click at [71, 394] on b "Arrange An Interview" at bounding box center [60, 400] width 64 height 18
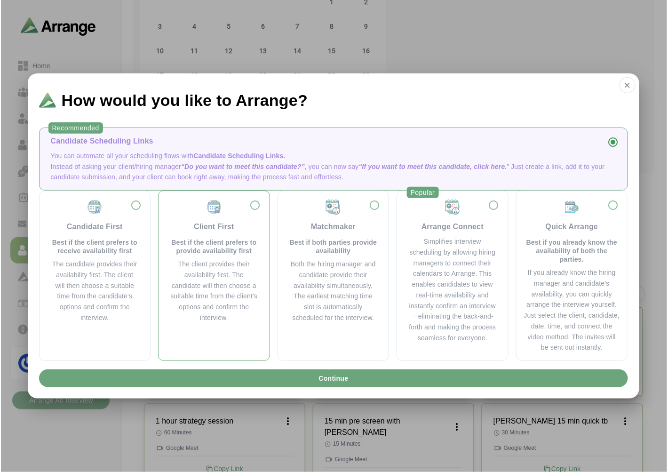
scroll to position [0, 0]
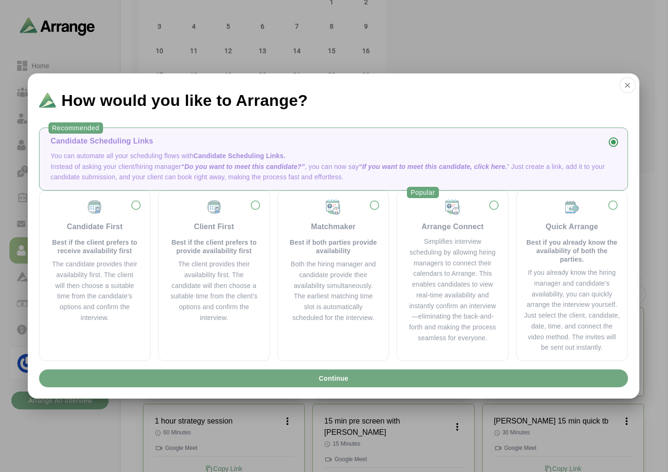
click at [346, 382] on span "Continue" at bounding box center [333, 378] width 30 height 18
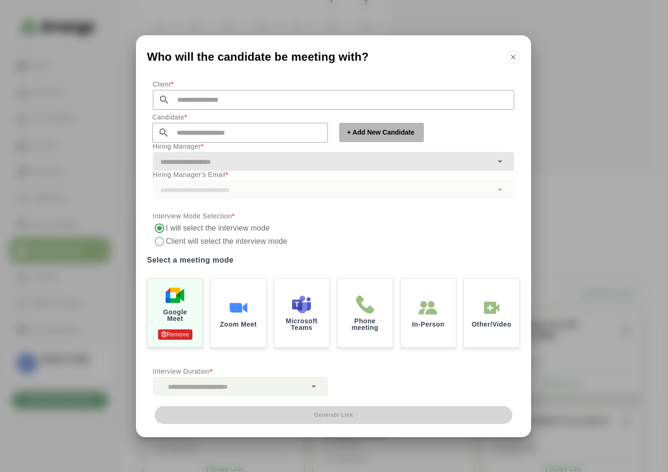
click at [393, 133] on span "+ Add New Candidate" at bounding box center [381, 132] width 68 height 9
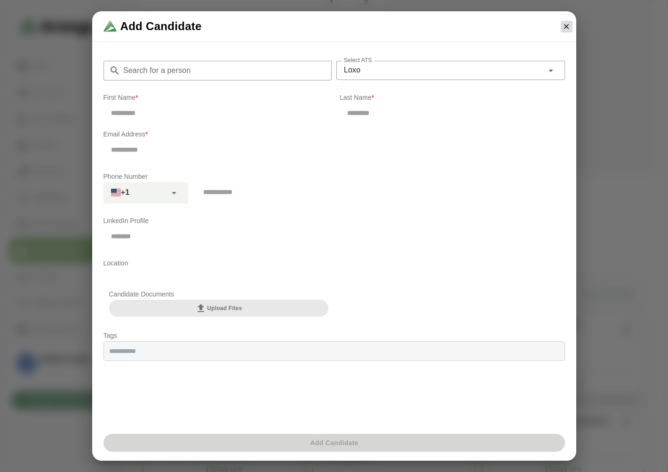
click at [569, 23] on icon "button" at bounding box center [566, 26] width 8 height 8
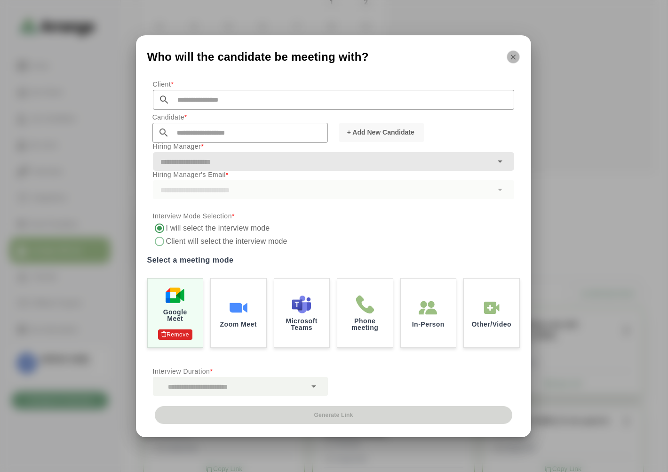
click at [519, 58] on button "button" at bounding box center [513, 56] width 13 height 13
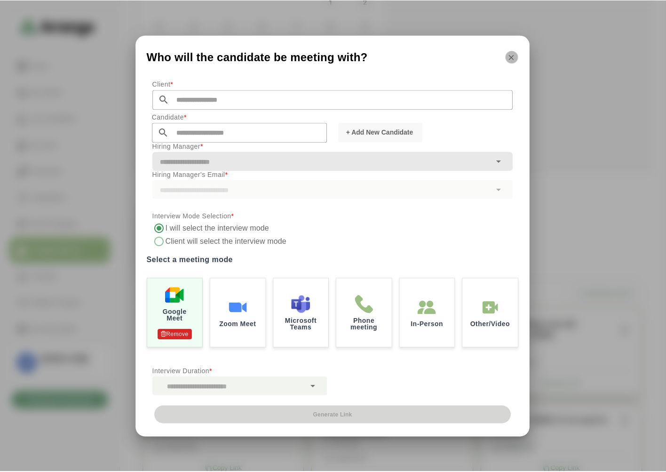
scroll to position [104, 0]
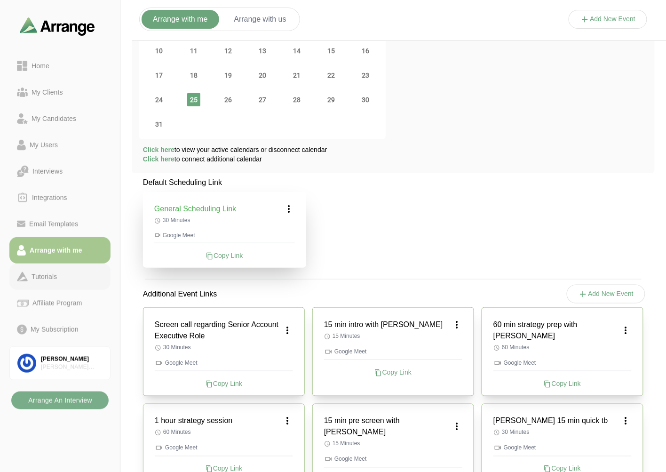
click at [53, 269] on link "Tutorials" at bounding box center [59, 276] width 101 height 26
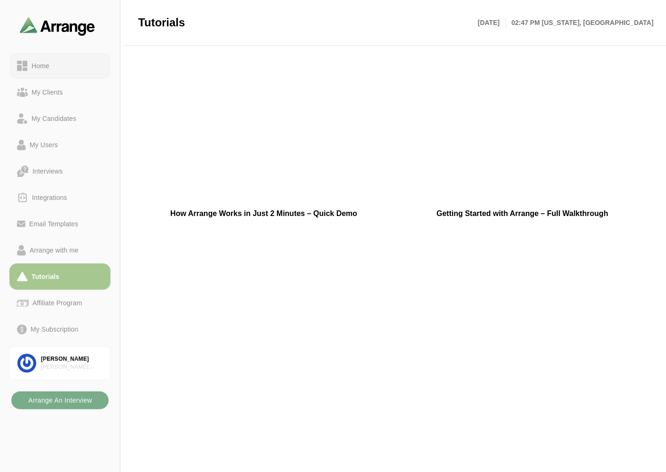
click at [46, 70] on div "Home" at bounding box center [40, 65] width 25 height 11
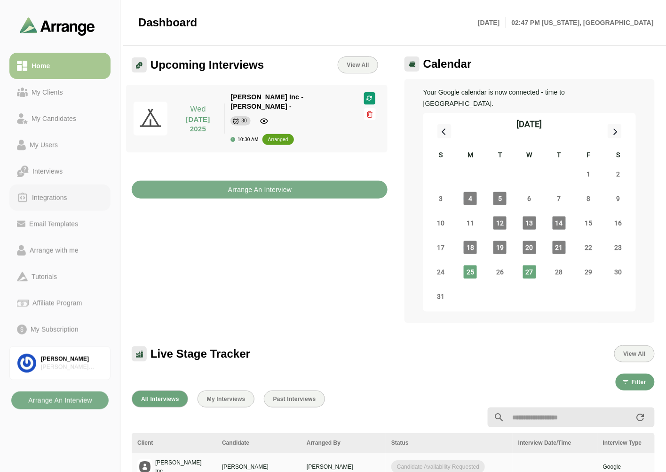
click at [46, 196] on div "Integrations" at bounding box center [49, 197] width 43 height 11
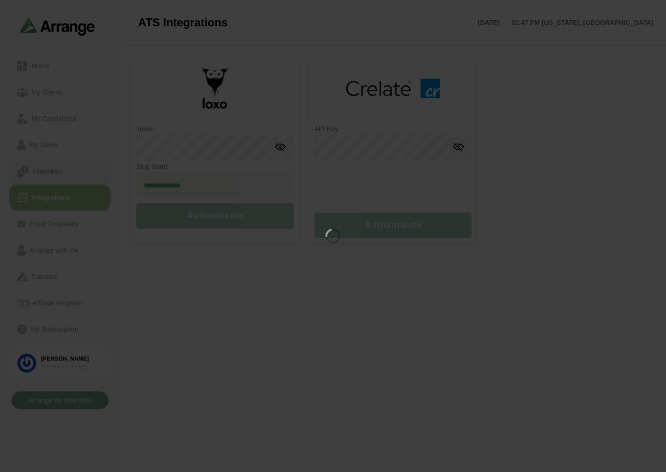
type input "**********"
